Goal: Task Accomplishment & Management: Use online tool/utility

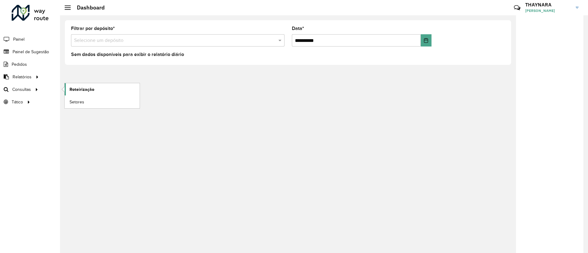
click at [82, 88] on span "Roteirização" at bounding box center [82, 89] width 25 height 6
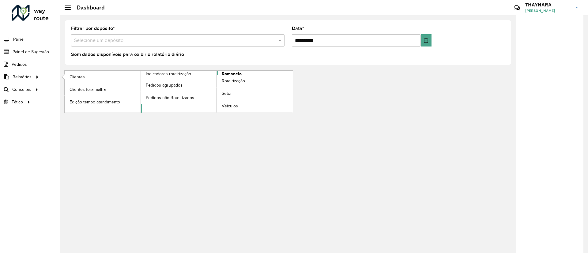
click at [234, 74] on span "Romaneio" at bounding box center [232, 74] width 20 height 6
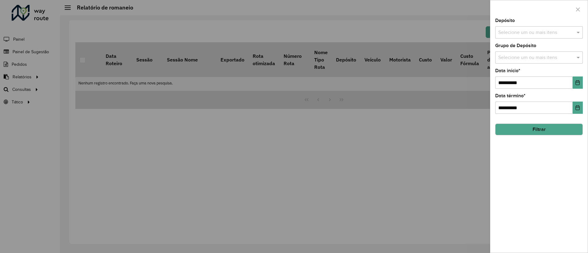
click at [518, 32] on input "text" at bounding box center [536, 32] width 78 height 7
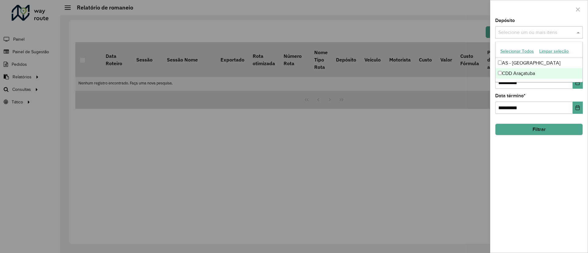
click at [508, 74] on div "CDD Araçatuba" at bounding box center [539, 73] width 87 height 10
click at [535, 162] on div "**********" at bounding box center [538, 135] width 97 height 235
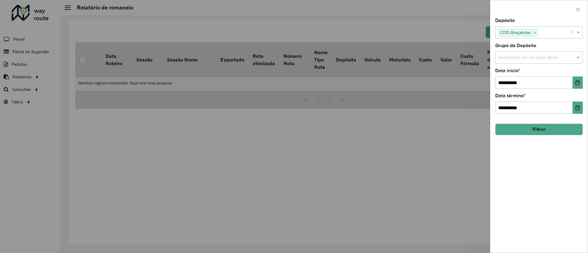
click at [531, 125] on button "Filtrar" at bounding box center [539, 130] width 88 height 12
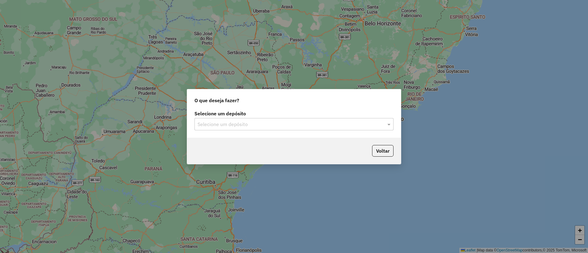
click at [248, 125] on input "text" at bounding box center [288, 124] width 181 height 7
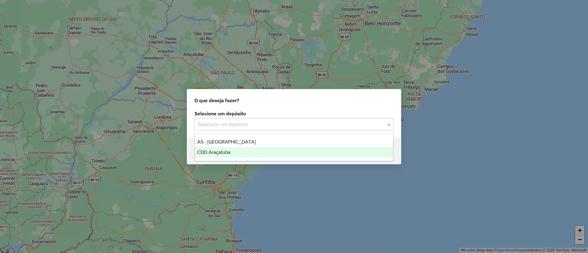
click at [232, 149] on div "CDD Araçatuba" at bounding box center [294, 152] width 198 height 10
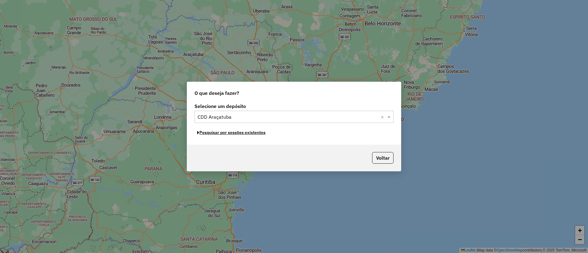
click at [252, 134] on button "Pesquisar por sessões existentes" at bounding box center [231, 132] width 74 height 9
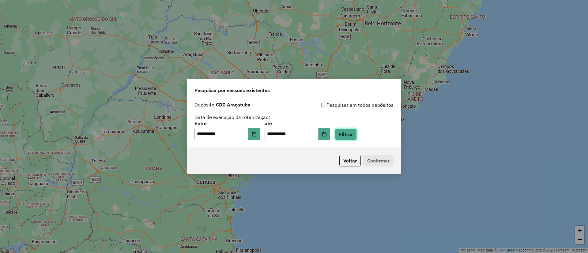
click at [357, 135] on button "Filtrar" at bounding box center [346, 135] width 22 height 12
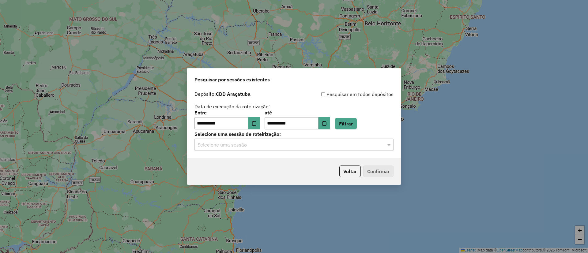
click at [348, 148] on input "text" at bounding box center [288, 144] width 181 height 7
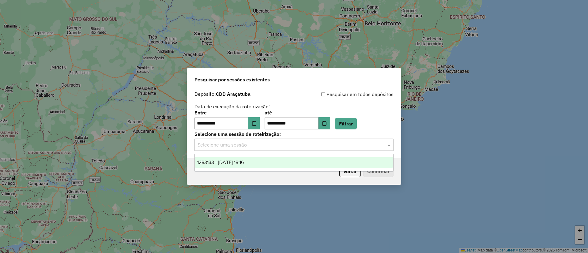
click at [273, 158] on div "1283133 - 26/09/2025 18:16" at bounding box center [294, 162] width 198 height 10
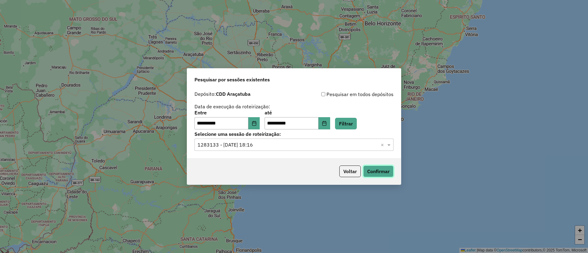
click at [375, 168] on button "Confirmar" at bounding box center [378, 172] width 30 height 12
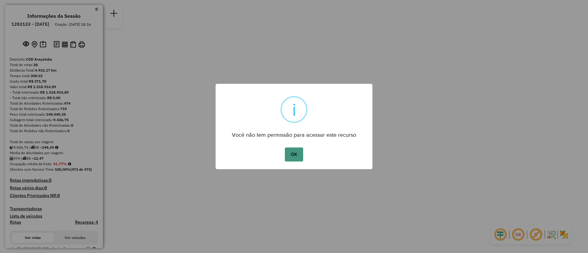
click at [297, 148] on button "OK" at bounding box center [294, 155] width 18 height 14
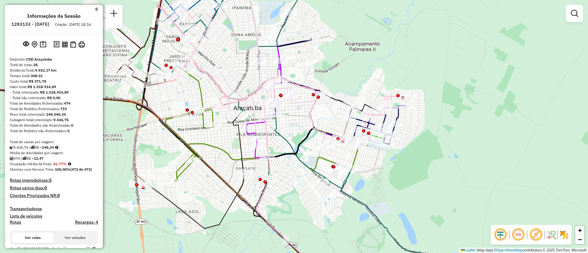
drag, startPoint x: 287, startPoint y: 108, endPoint x: 297, endPoint y: 123, distance: 18.3
click at [297, 123] on div "Janela de atendimento Grade de atendimento Capacidade Transportadoras Veículos …" at bounding box center [294, 126] width 588 height 253
click at [567, 231] on img at bounding box center [564, 235] width 10 height 10
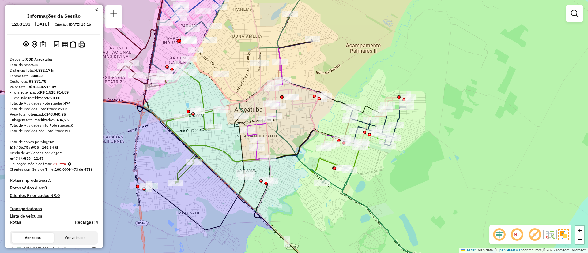
drag, startPoint x: 311, startPoint y: 47, endPoint x: 319, endPoint y: 88, distance: 42.2
click at [323, 77] on div "Rota 10 - Placa FJP3B79 81191180 - ISABELLA MARIA SPADI Janela de atendimento G…" at bounding box center [294, 126] width 588 height 253
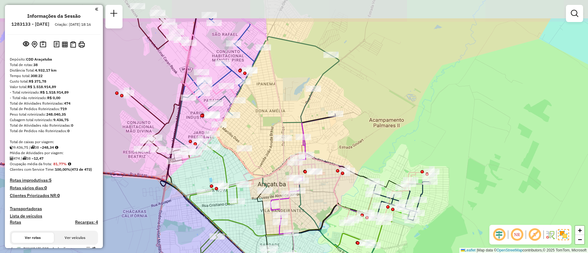
drag, startPoint x: 248, startPoint y: 82, endPoint x: 256, endPoint y: 119, distance: 37.4
click at [256, 119] on div "Janela de atendimento Grade de atendimento Capacidade Transportadoras Veículos …" at bounding box center [294, 126] width 588 height 253
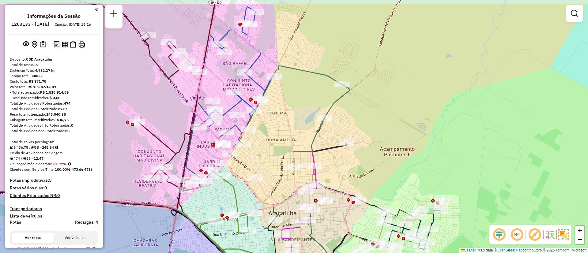
drag, startPoint x: 286, startPoint y: 83, endPoint x: 296, endPoint y: 112, distance: 31.0
click at [296, 112] on div "Janela de atendimento Grade de atendimento Capacidade Transportadoras Veículos …" at bounding box center [294, 126] width 588 height 253
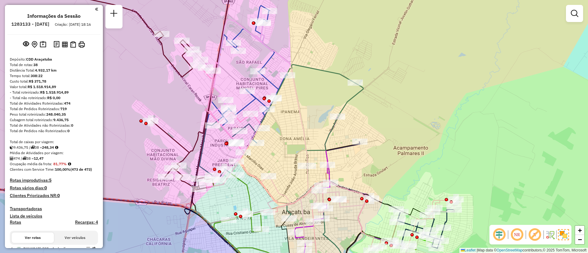
drag, startPoint x: 283, startPoint y: 123, endPoint x: 296, endPoint y: 121, distance: 13.5
click at [296, 121] on div "Janela de atendimento Grade de atendimento Capacidade Transportadoras Veículos …" at bounding box center [294, 126] width 588 height 253
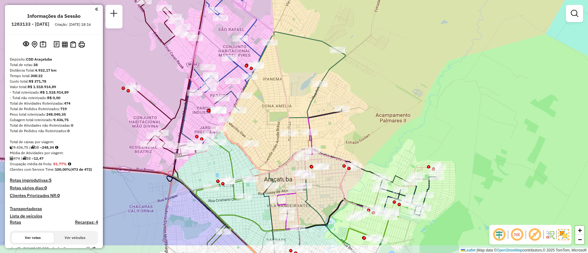
drag, startPoint x: 314, startPoint y: 130, endPoint x: 298, endPoint y: 101, distance: 32.3
click at [298, 101] on div "Janela de atendimento Grade de atendimento Capacidade Transportadoras Veículos …" at bounding box center [294, 126] width 588 height 253
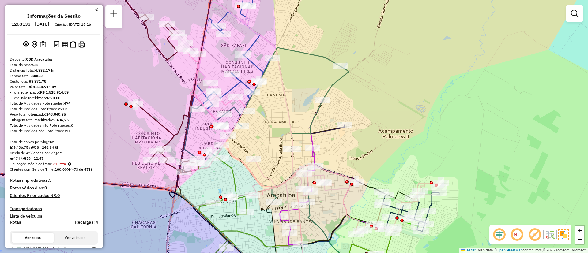
drag, startPoint x: 290, startPoint y: 97, endPoint x: 292, endPoint y: 119, distance: 21.8
click at [292, 119] on div "Janela de atendimento Grade de atendimento Capacidade Transportadoras Veículos …" at bounding box center [294, 126] width 588 height 253
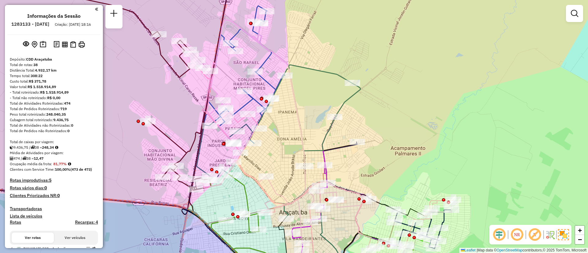
drag, startPoint x: 273, startPoint y: 125, endPoint x: 290, endPoint y: 143, distance: 23.8
click at [290, 143] on div "Janela de atendimento Grade de atendimento Capacidade Transportadoras Veículos …" at bounding box center [294, 126] width 588 height 253
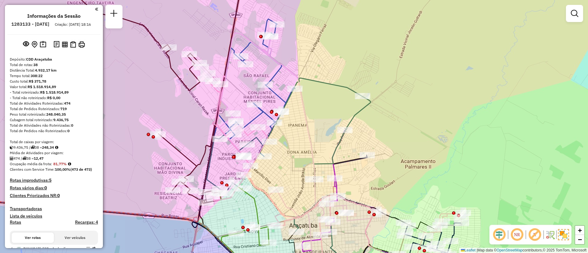
drag, startPoint x: 303, startPoint y: 118, endPoint x: 312, endPoint y: 125, distance: 11.5
click at [312, 125] on icon at bounding box center [328, 149] width 265 height 233
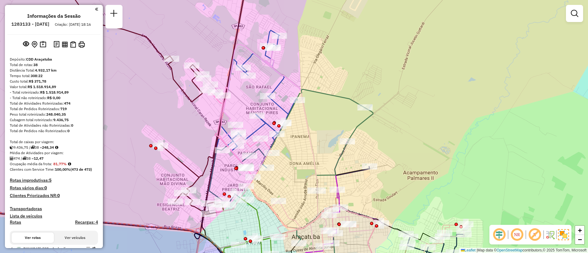
drag, startPoint x: 300, startPoint y: 124, endPoint x: 301, endPoint y: 135, distance: 11.1
click at [301, 135] on div "Janela de atendimento Grade de atendimento Capacidade Transportadoras Veículos …" at bounding box center [294, 126] width 588 height 253
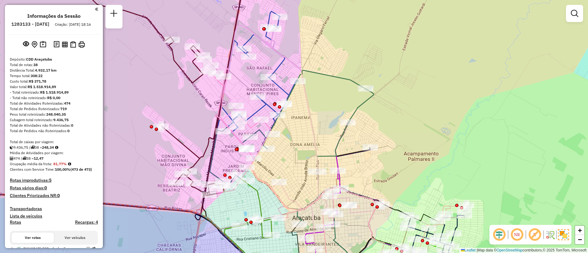
drag, startPoint x: 319, startPoint y: 162, endPoint x: 320, endPoint y: 143, distance: 18.7
click at [320, 143] on div "Janela de atendimento Grade de atendimento Capacidade Transportadoras Veículos …" at bounding box center [294, 126] width 588 height 253
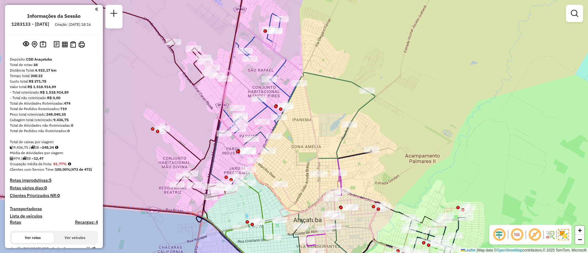
drag, startPoint x: 286, startPoint y: 147, endPoint x: 292, endPoint y: 163, distance: 17.3
click at [292, 163] on div "Janela de atendimento Grade de atendimento Capacidade Transportadoras Veículos …" at bounding box center [294, 126] width 588 height 253
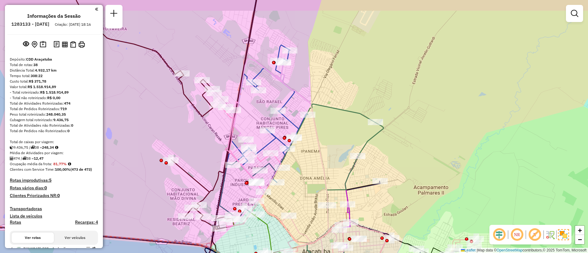
drag, startPoint x: 310, startPoint y: 157, endPoint x: 313, endPoint y: 175, distance: 18.5
click at [313, 175] on div "Janela de atendimento Grade de atendimento Capacidade Transportadoras Veículos …" at bounding box center [294, 126] width 588 height 253
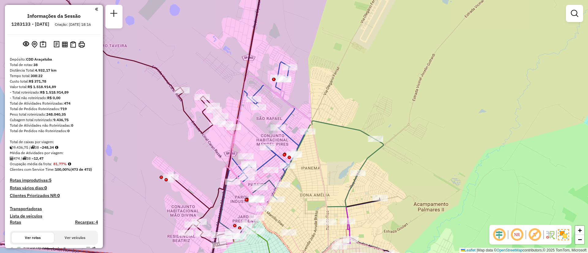
drag, startPoint x: 310, startPoint y: 185, endPoint x: 310, endPoint y: 197, distance: 12.6
click at [310, 197] on div "Janela de atendimento Grade de atendimento Capacidade Transportadoras Veículos …" at bounding box center [294, 126] width 588 height 253
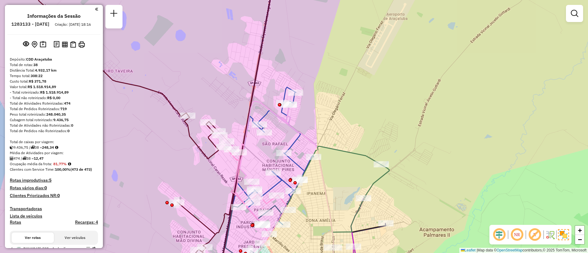
drag, startPoint x: 304, startPoint y: 124, endPoint x: 310, endPoint y: 145, distance: 21.8
click at [310, 145] on icon at bounding box center [347, 200] width 265 height 198
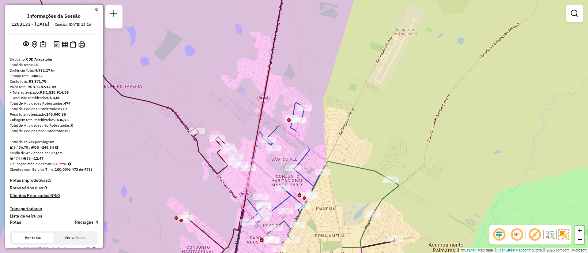
drag, startPoint x: 325, startPoint y: 109, endPoint x: 334, endPoint y: 124, distance: 17.3
click at [334, 124] on div "Janela de atendimento Grade de atendimento Capacidade Transportadoras Veículos …" at bounding box center [294, 126] width 588 height 253
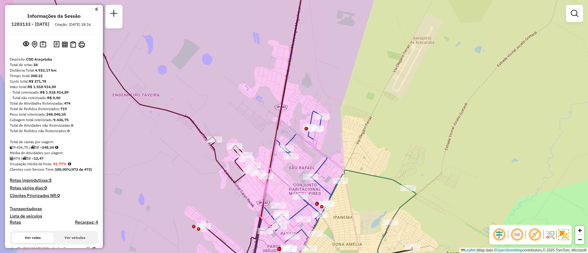
drag, startPoint x: 315, startPoint y: 129, endPoint x: 333, endPoint y: 138, distance: 20.1
click at [333, 138] on div "Janela de atendimento Grade de atendimento Capacidade Transportadoras Veículos …" at bounding box center [294, 126] width 588 height 253
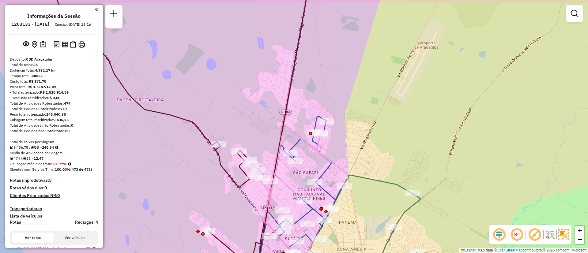
drag, startPoint x: 337, startPoint y: 160, endPoint x: 342, endPoint y: 165, distance: 6.5
click at [342, 165] on div "Janela de atendimento Grade de atendimento Capacidade Transportadoras Veículos …" at bounding box center [294, 126] width 588 height 253
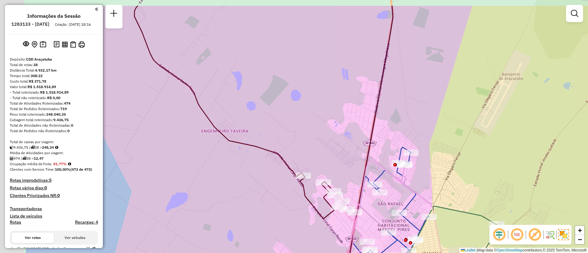
drag, startPoint x: 246, startPoint y: 111, endPoint x: 321, endPoint y: 140, distance: 81.2
click at [321, 140] on div "Janela de atendimento Grade de atendimento Capacidade Transportadoras Veículos …" at bounding box center [294, 126] width 588 height 253
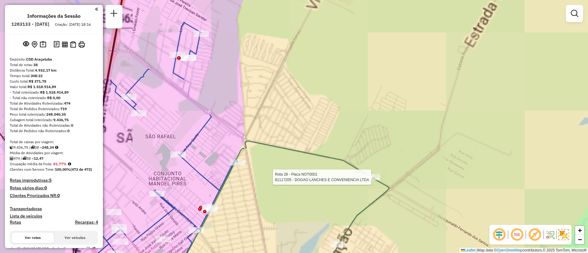
select select "**********"
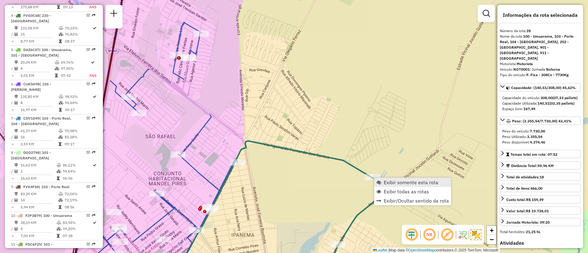
scroll to position [1084, 0]
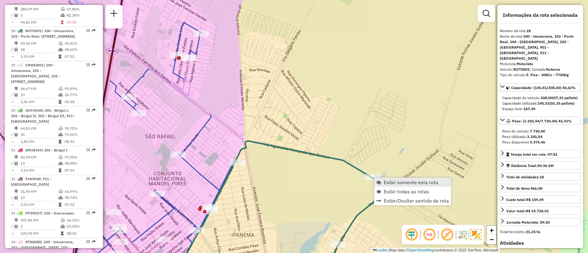
click at [406, 180] on span "Exibir somente esta rota" at bounding box center [411, 182] width 55 height 5
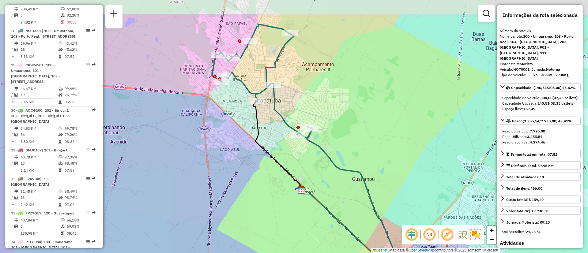
drag, startPoint x: 259, startPoint y: 110, endPoint x: 283, endPoint y: 150, distance: 46.1
click at [283, 150] on div "Janela de atendimento Grade de atendimento Capacidade Transportadoras Veículos …" at bounding box center [294, 126] width 588 height 253
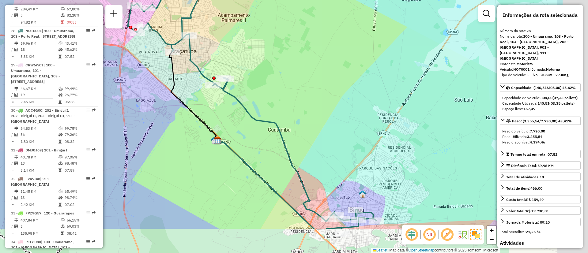
drag, startPoint x: 312, startPoint y: 165, endPoint x: 204, endPoint y: 87, distance: 132.9
click at [204, 87] on div "Janela de atendimento Grade de atendimento Capacidade Transportadoras Veículos …" at bounding box center [294, 126] width 588 height 253
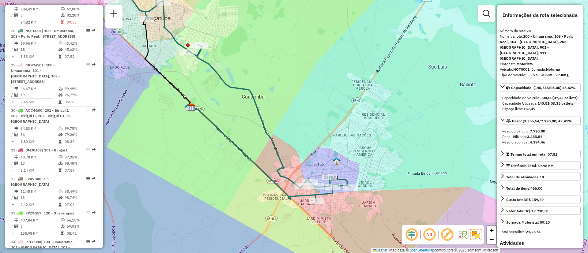
drag, startPoint x: 334, startPoint y: 155, endPoint x: 317, endPoint y: 128, distance: 31.8
click at [317, 128] on div "Rota 28 - Placa NOT0001 81116136 - AIUBA EMPORIO Janela de atendimento Grade de…" at bounding box center [294, 126] width 588 height 253
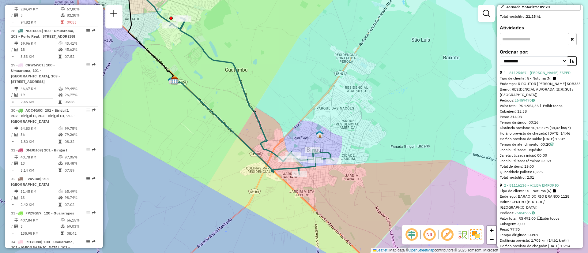
scroll to position [230, 0]
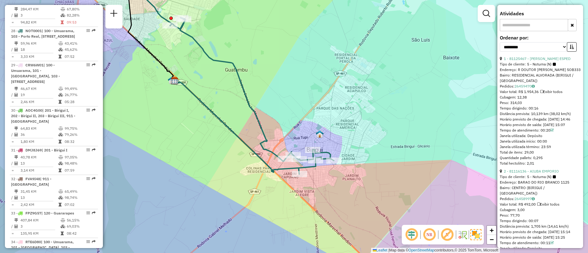
click at [533, 117] on div "Distância prevista: 10,139 km (38,02 km/h)" at bounding box center [540, 114] width 81 height 6
drag, startPoint x: 551, startPoint y: 118, endPoint x: 570, endPoint y: 119, distance: 19.0
click at [570, 117] on div "Distância prevista: 10,139 km (38,02 km/h)" at bounding box center [540, 114] width 81 height 6
click at [535, 111] on div "Tempo dirigindo: 00:16" at bounding box center [540, 109] width 81 height 6
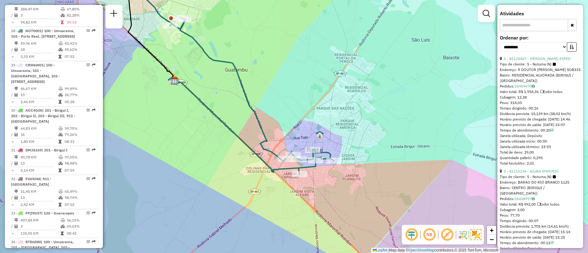
click at [535, 111] on div "Tempo dirigindo: 00:16" at bounding box center [540, 109] width 81 height 6
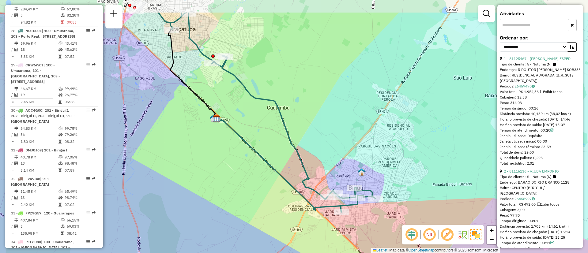
drag, startPoint x: 272, startPoint y: 83, endPoint x: 301, endPoint y: 115, distance: 43.3
click at [301, 115] on div "Janela de atendimento Grade de atendimento Capacidade Transportadoras Veículos …" at bounding box center [294, 126] width 588 height 253
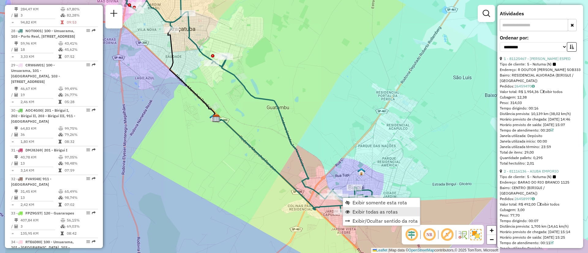
click at [366, 211] on span "Exibir todas as rotas" at bounding box center [374, 211] width 45 height 5
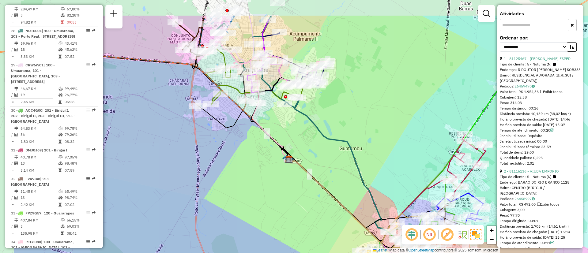
drag, startPoint x: 259, startPoint y: 68, endPoint x: 352, endPoint y: 122, distance: 108.0
click at [352, 122] on div "Janela de atendimento Grade de atendimento Capacidade Transportadoras Veículos …" at bounding box center [294, 126] width 588 height 253
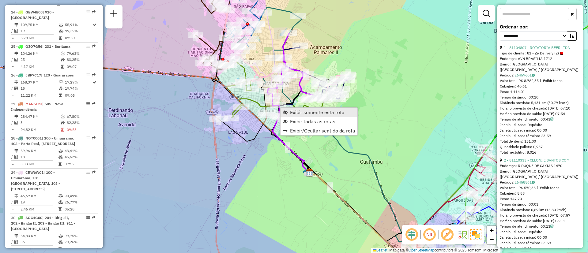
scroll to position [918, 0]
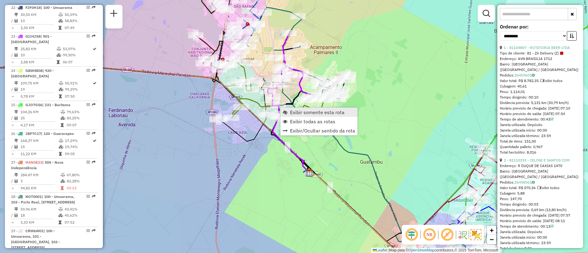
click at [299, 115] on span "Exibir somente esta rota" at bounding box center [317, 112] width 55 height 5
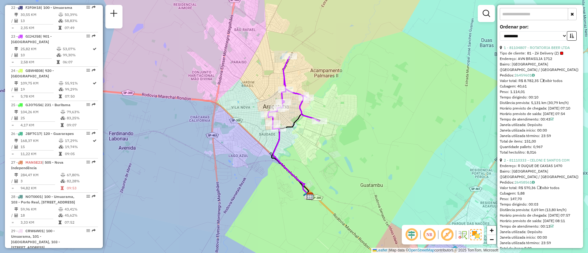
drag, startPoint x: 290, startPoint y: 111, endPoint x: 268, endPoint y: 130, distance: 28.7
click at [268, 130] on div "Janela de atendimento Grade de atendimento Capacidade Transportadoras Veículos …" at bounding box center [294, 126] width 588 height 253
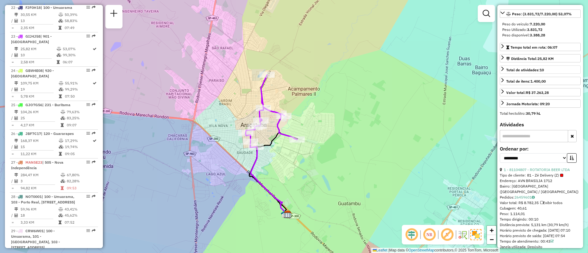
scroll to position [207, 0]
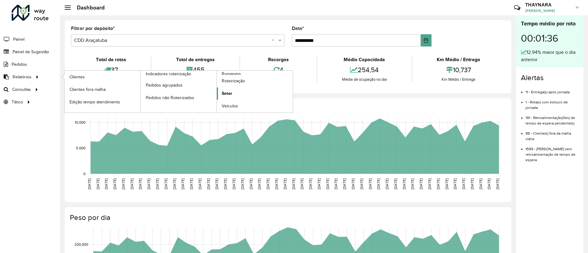
click at [244, 92] on link "Setor" at bounding box center [255, 94] width 76 height 12
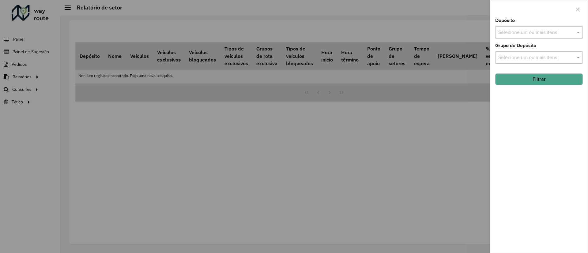
click at [502, 31] on input "text" at bounding box center [536, 32] width 78 height 7
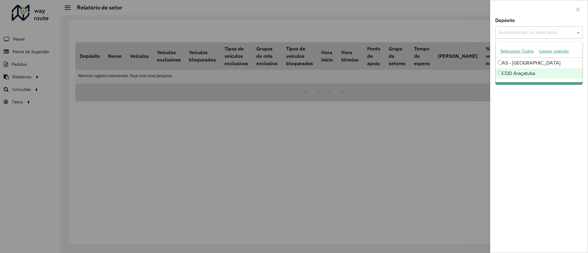
click at [522, 71] on div "CDD Araçatuba" at bounding box center [539, 73] width 87 height 10
click at [540, 95] on div "Depósito Selecione um ou mais itens CDD Araçatuba × × Grupo de Depósito Selecio…" at bounding box center [538, 135] width 97 height 235
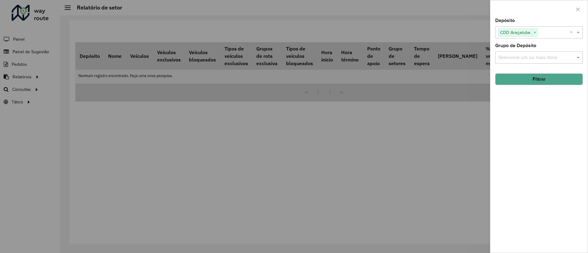
click at [541, 81] on button "Filtrar" at bounding box center [539, 80] width 88 height 12
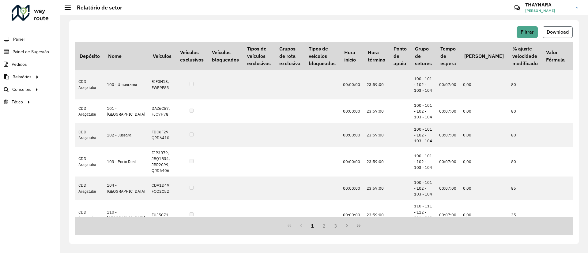
click at [547, 32] on span "Download" at bounding box center [558, 31] width 22 height 5
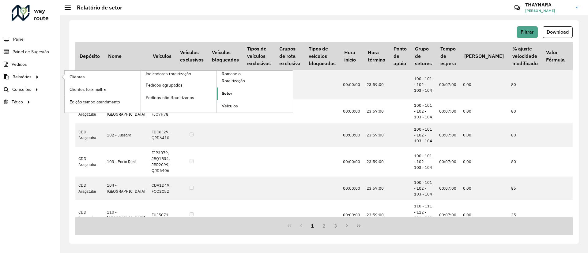
click at [225, 90] on span "Setor" at bounding box center [227, 93] width 10 height 6
click at [227, 90] on span "Setor" at bounding box center [227, 93] width 10 height 6
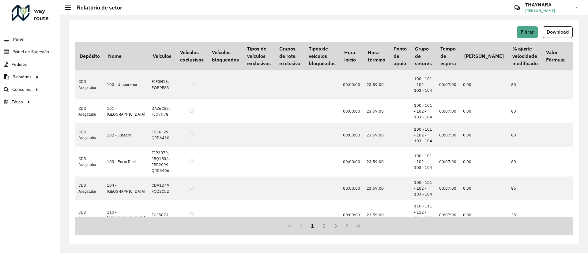
click at [338, 29] on div "Filtrar Download" at bounding box center [323, 32] width 497 height 12
click at [527, 35] on button "Filtrar" at bounding box center [527, 32] width 21 height 12
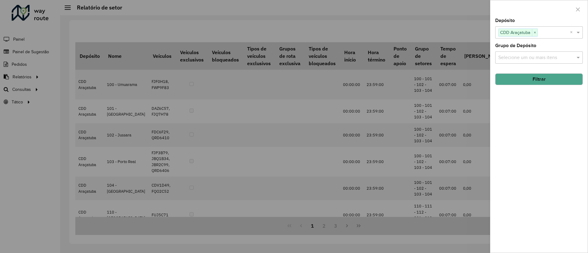
click at [505, 60] on input "text" at bounding box center [536, 57] width 78 height 7
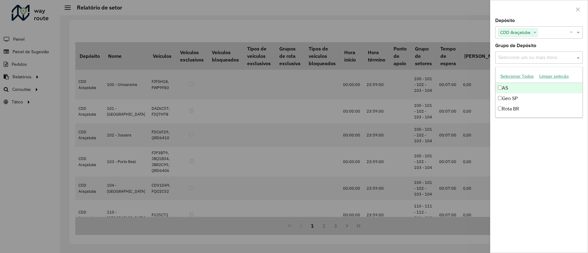
click at [513, 55] on input "text" at bounding box center [536, 57] width 78 height 7
click at [526, 152] on div "Depósito Selecione um ou mais itens CDD Araçatuba × × Grupo de Depósito Selecio…" at bounding box center [538, 135] width 97 height 235
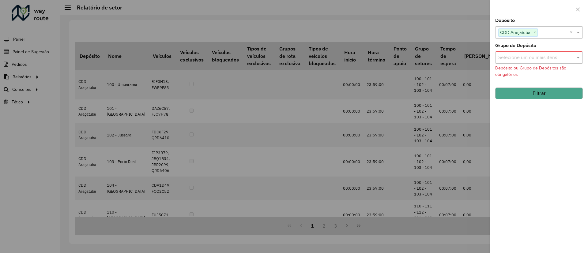
click at [415, 18] on div at bounding box center [294, 126] width 588 height 253
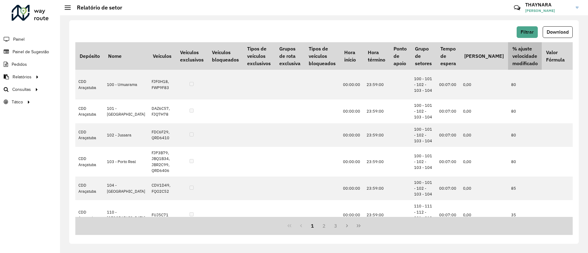
click at [508, 58] on th "% ajuste velocidade modificado" at bounding box center [525, 56] width 34 height 28
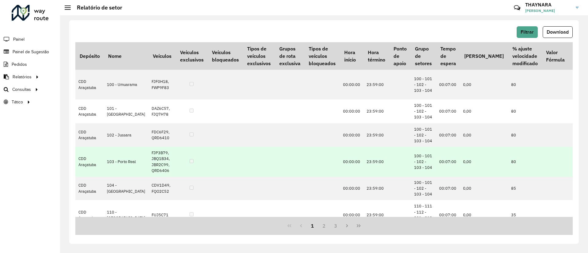
click at [415, 177] on td "100 - 101 - 102 - 103 - 104" at bounding box center [423, 162] width 25 height 30
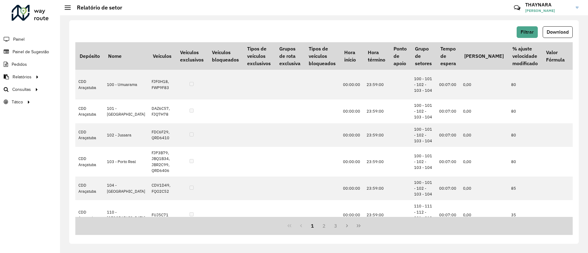
click at [406, 21] on div "Filtrar Download Depósito Nome Veículos Veículos exclusivos Veículos bloqueados…" at bounding box center [324, 132] width 510 height 224
